Goal: Transaction & Acquisition: Book appointment/travel/reservation

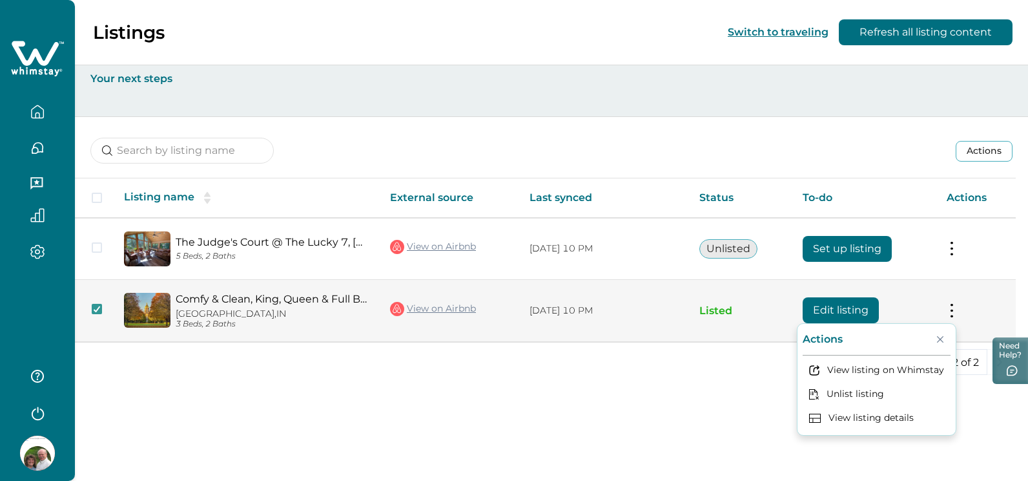
click at [941, 339] on icon "Close" at bounding box center [940, 338] width 6 height 6
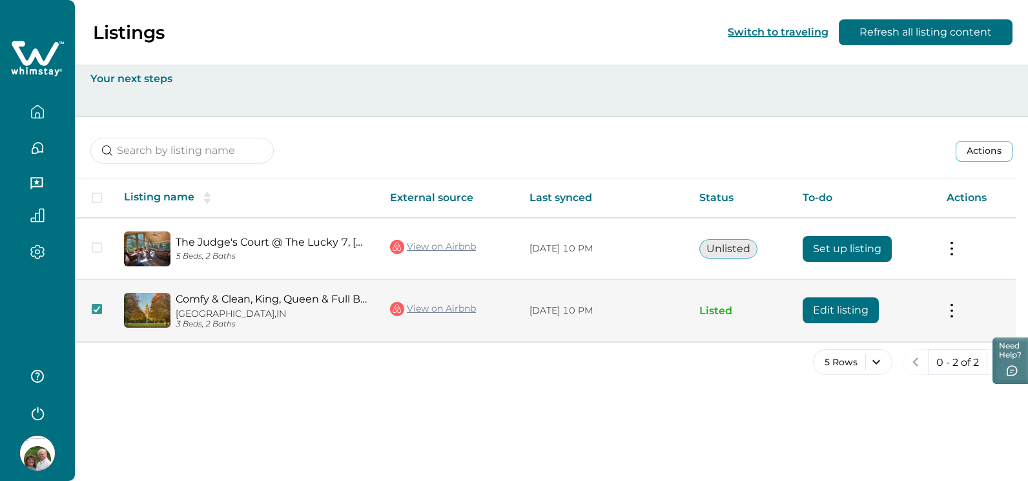
click at [176, 310] on p "[GEOGRAPHIC_DATA], [GEOGRAPHIC_DATA]" at bounding box center [273, 313] width 194 height 11
click at [215, 302] on link "Comfy & Clean, King, Queen & Full Beds, Go Irish!" at bounding box center [273, 299] width 194 height 12
click at [161, 307] on img at bounding box center [147, 310] width 47 height 35
click at [99, 311] on span at bounding box center [97, 309] width 10 height 10
click at [196, 313] on p "[GEOGRAPHIC_DATA], [GEOGRAPHIC_DATA]" at bounding box center [273, 313] width 194 height 11
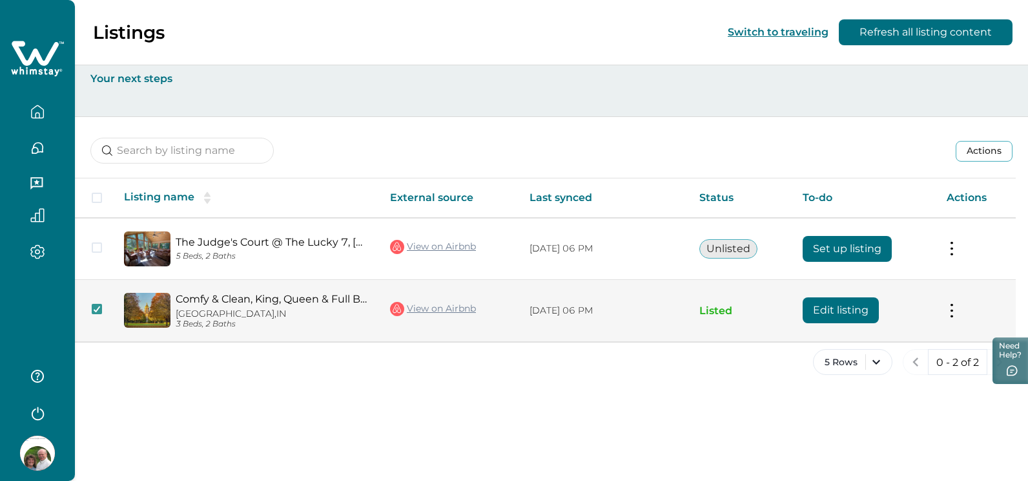
click at [187, 308] on p "[GEOGRAPHIC_DATA], [GEOGRAPHIC_DATA]" at bounding box center [273, 313] width 194 height 11
drag, startPoint x: 187, startPoint y: 307, endPoint x: 145, endPoint y: 312, distance: 42.2
click at [145, 312] on img at bounding box center [147, 310] width 47 height 35
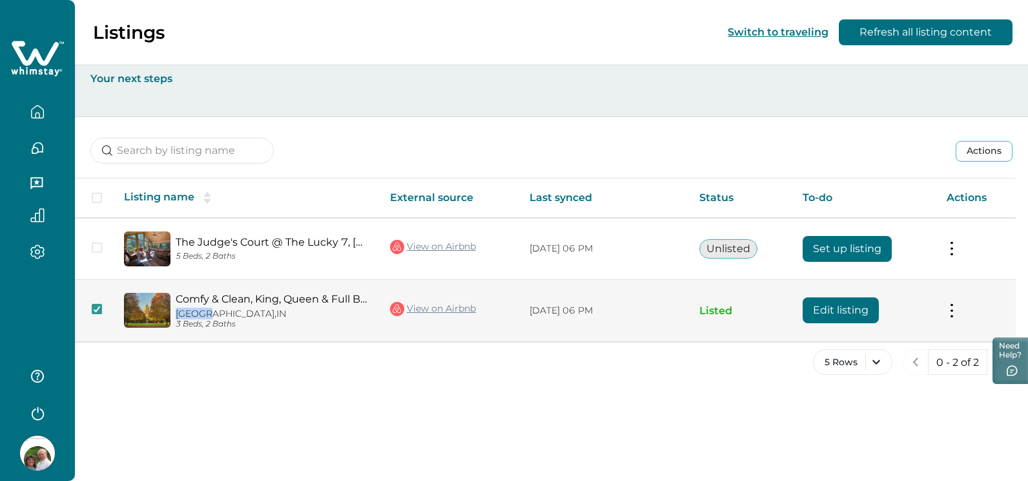
click at [145, 312] on img at bounding box center [147, 310] width 47 height 35
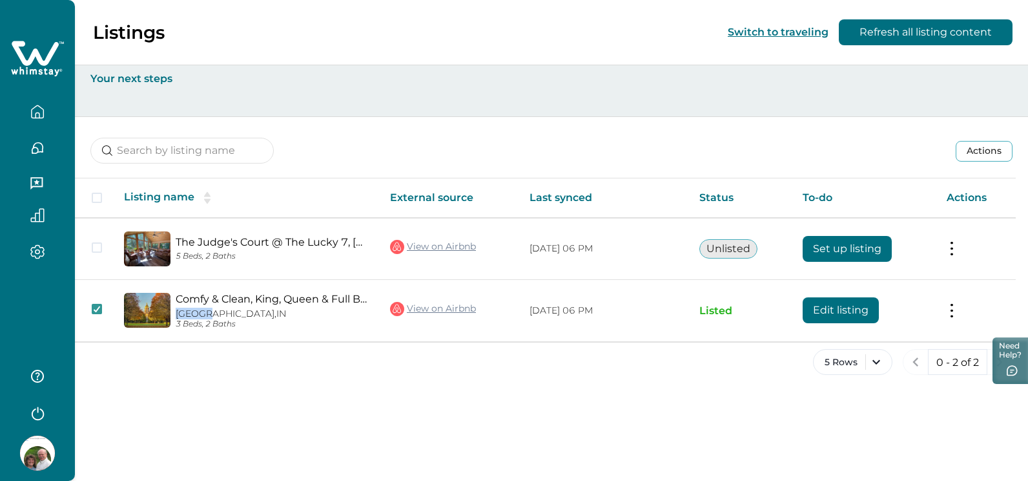
click at [41, 109] on icon "button" at bounding box center [37, 112] width 14 height 14
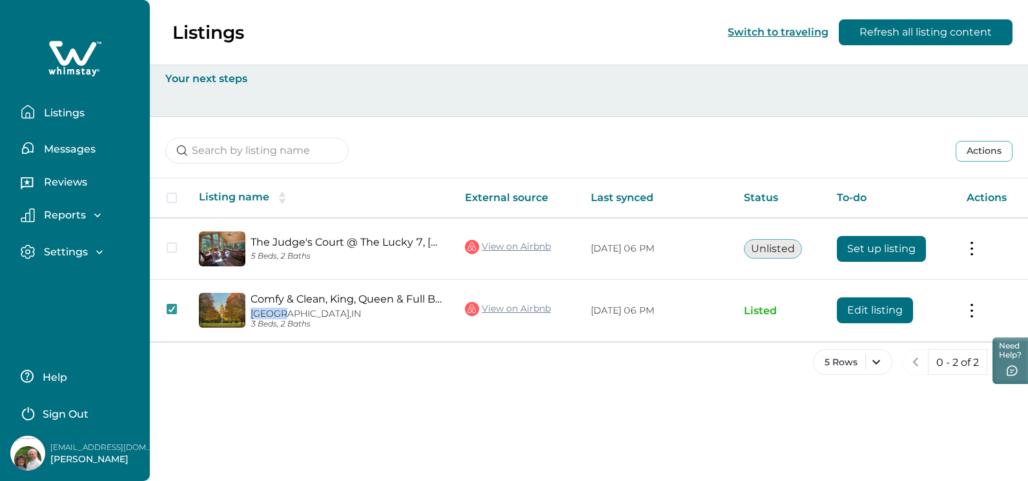
click at [63, 147] on p "Messages" at bounding box center [68, 149] width 56 height 13
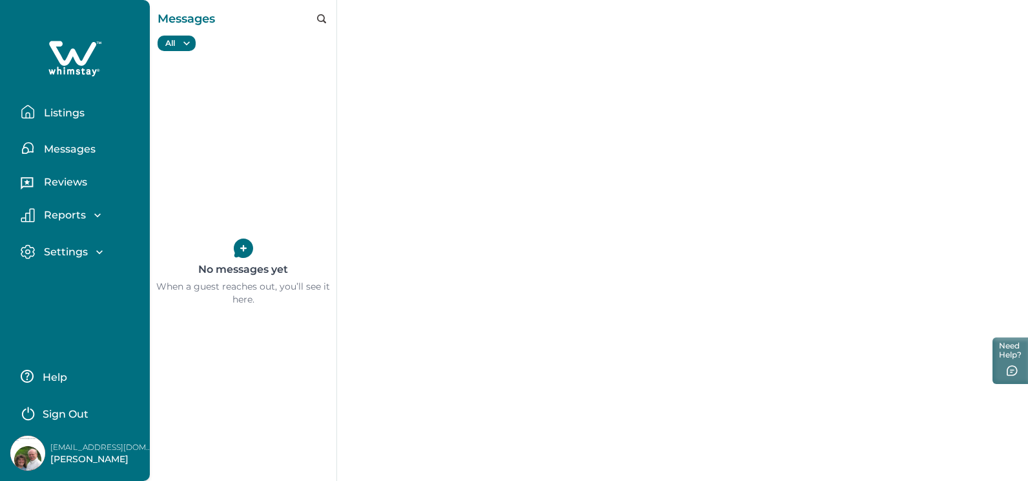
click at [63, 178] on p "Reviews" at bounding box center [63, 182] width 47 height 13
